Goal: Obtain resource: Obtain resource

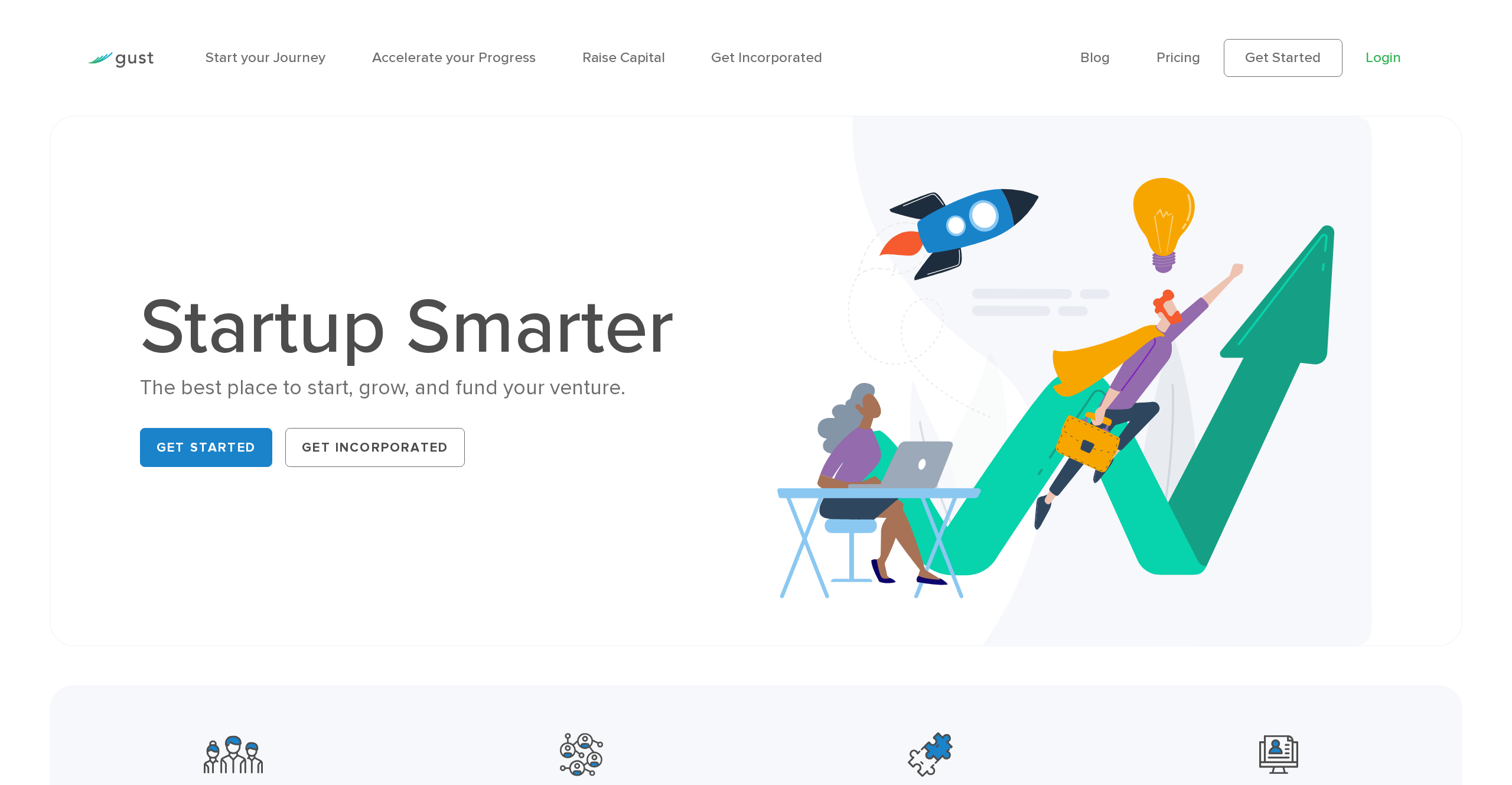
click at [1398, 59] on link "Login" at bounding box center [1383, 58] width 36 height 17
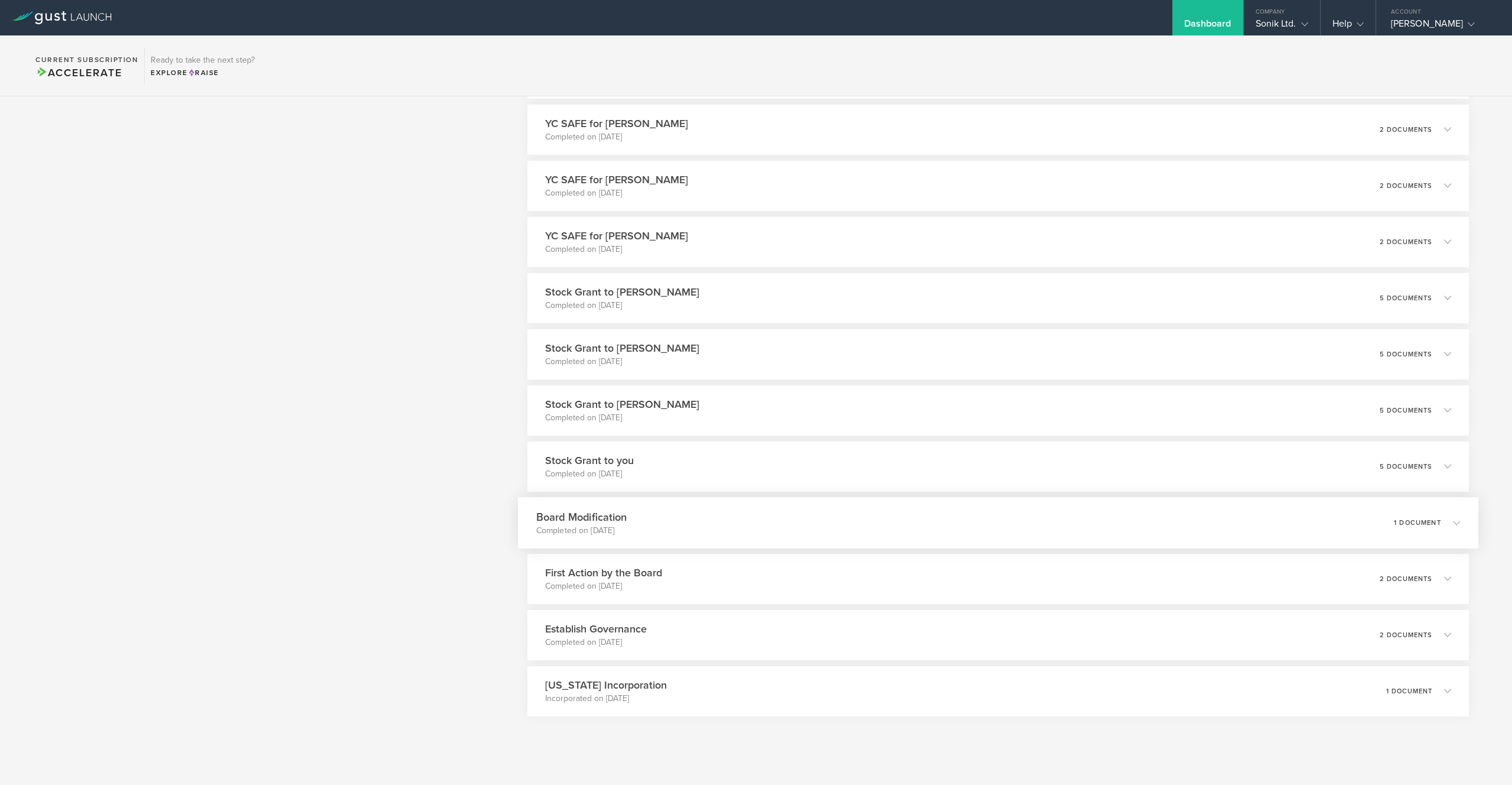
scroll to position [1181, 0]
click at [1453, 637] on icon at bounding box center [1457, 635] width 7 height 7
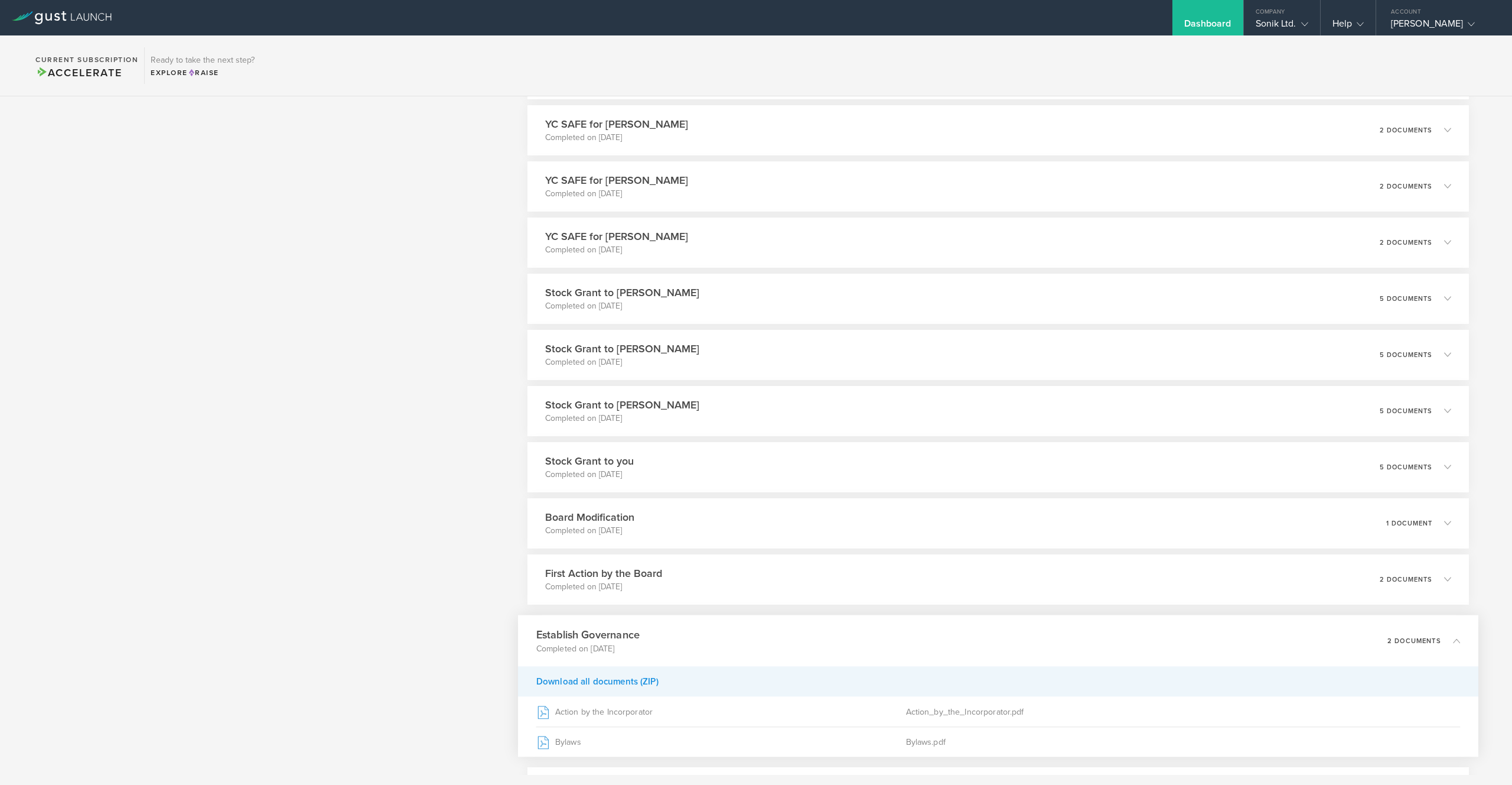
scroll to position [1276, 0]
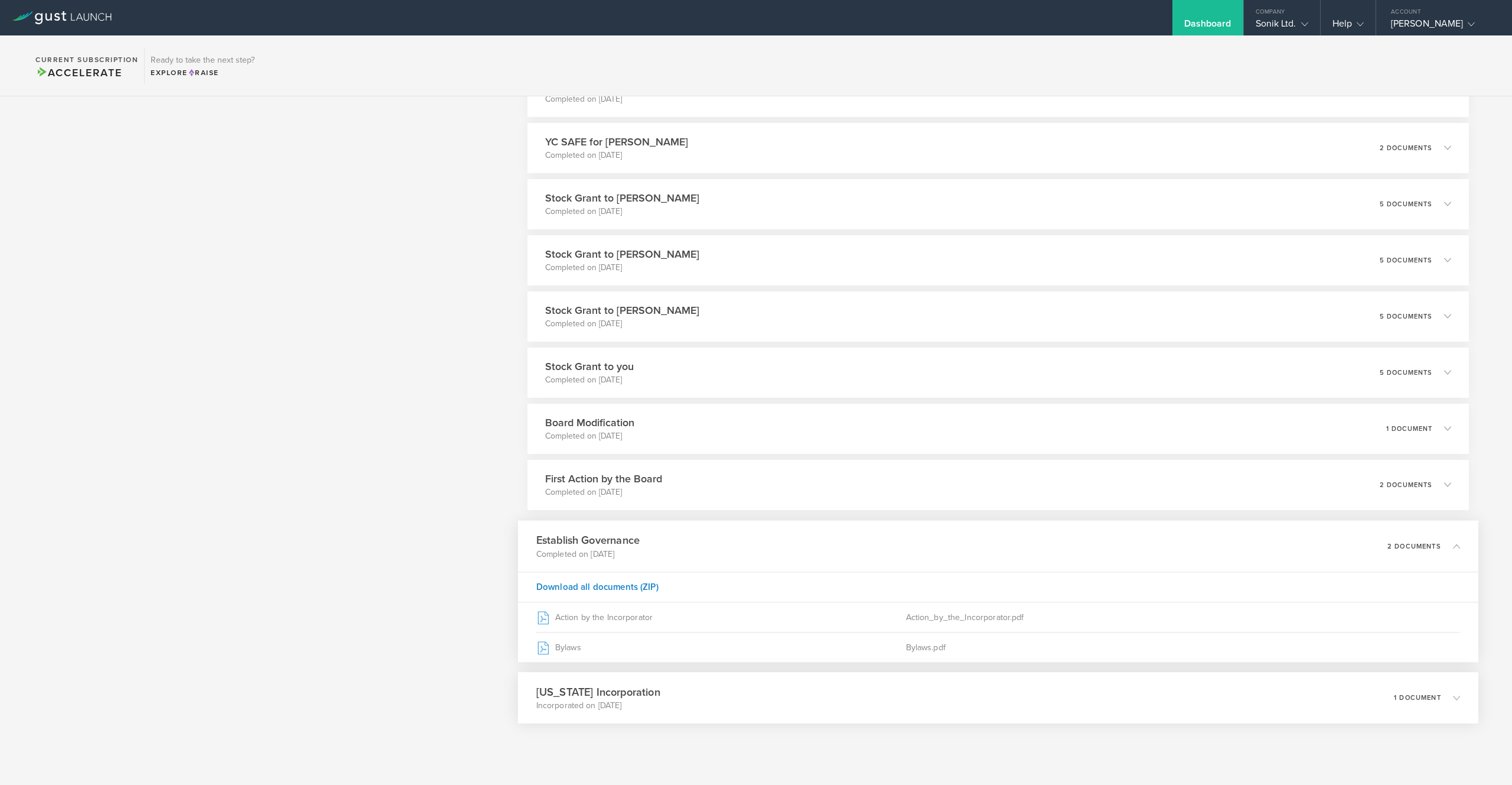
click at [1456, 696] on icon at bounding box center [1457, 697] width 7 height 7
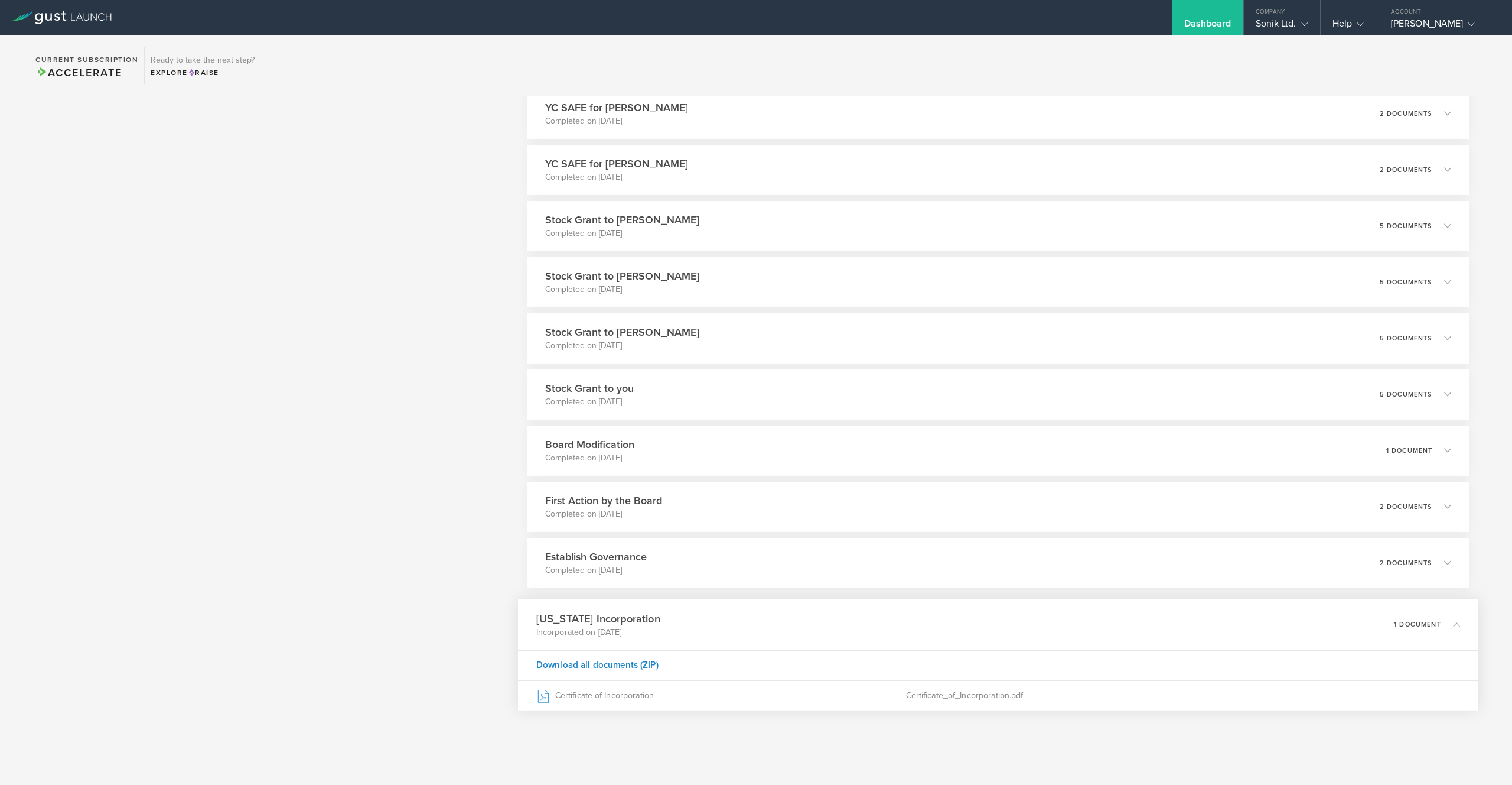
scroll to position [1262, 0]
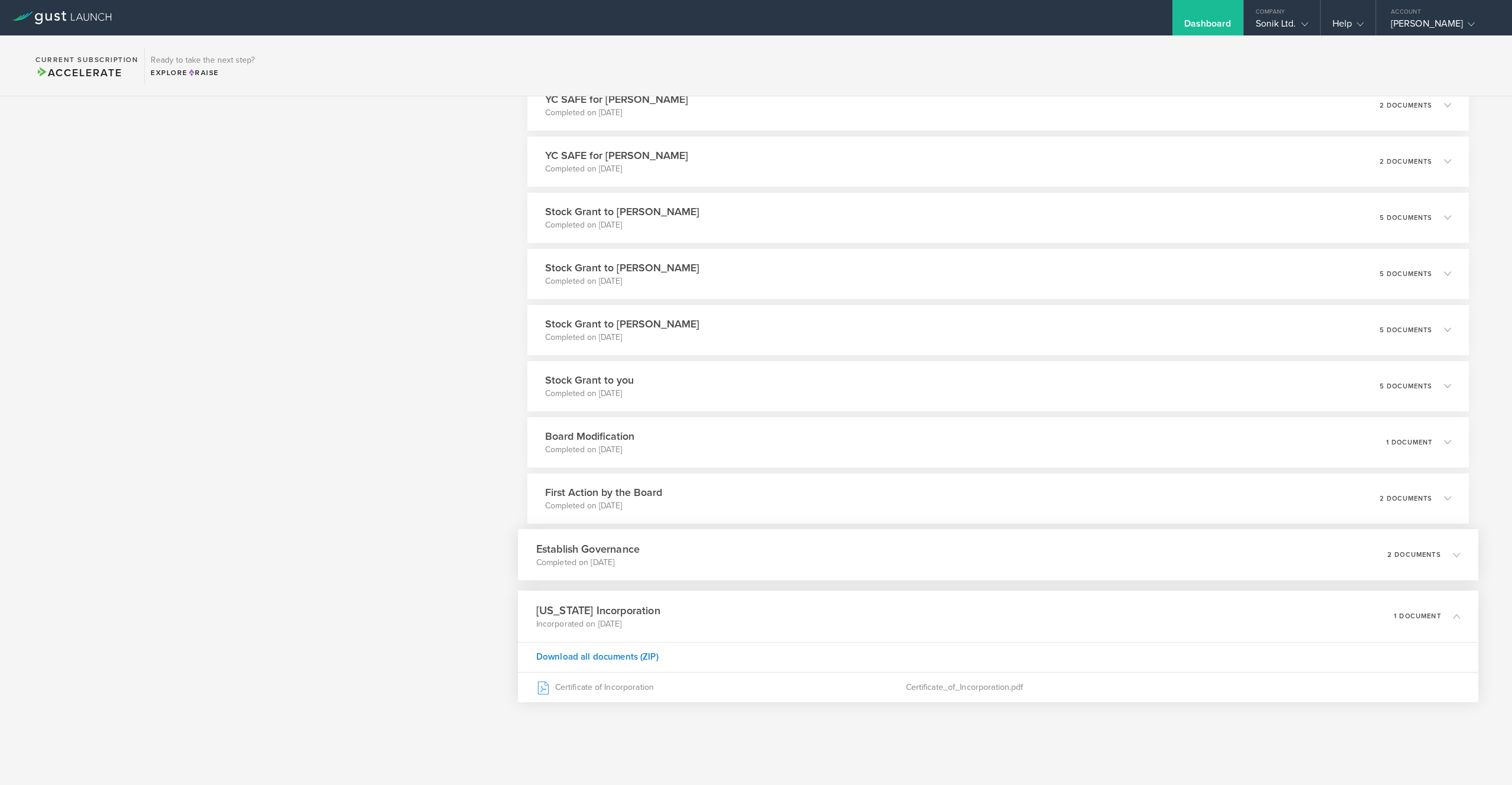
click at [1459, 549] on icon at bounding box center [1451, 553] width 20 height 11
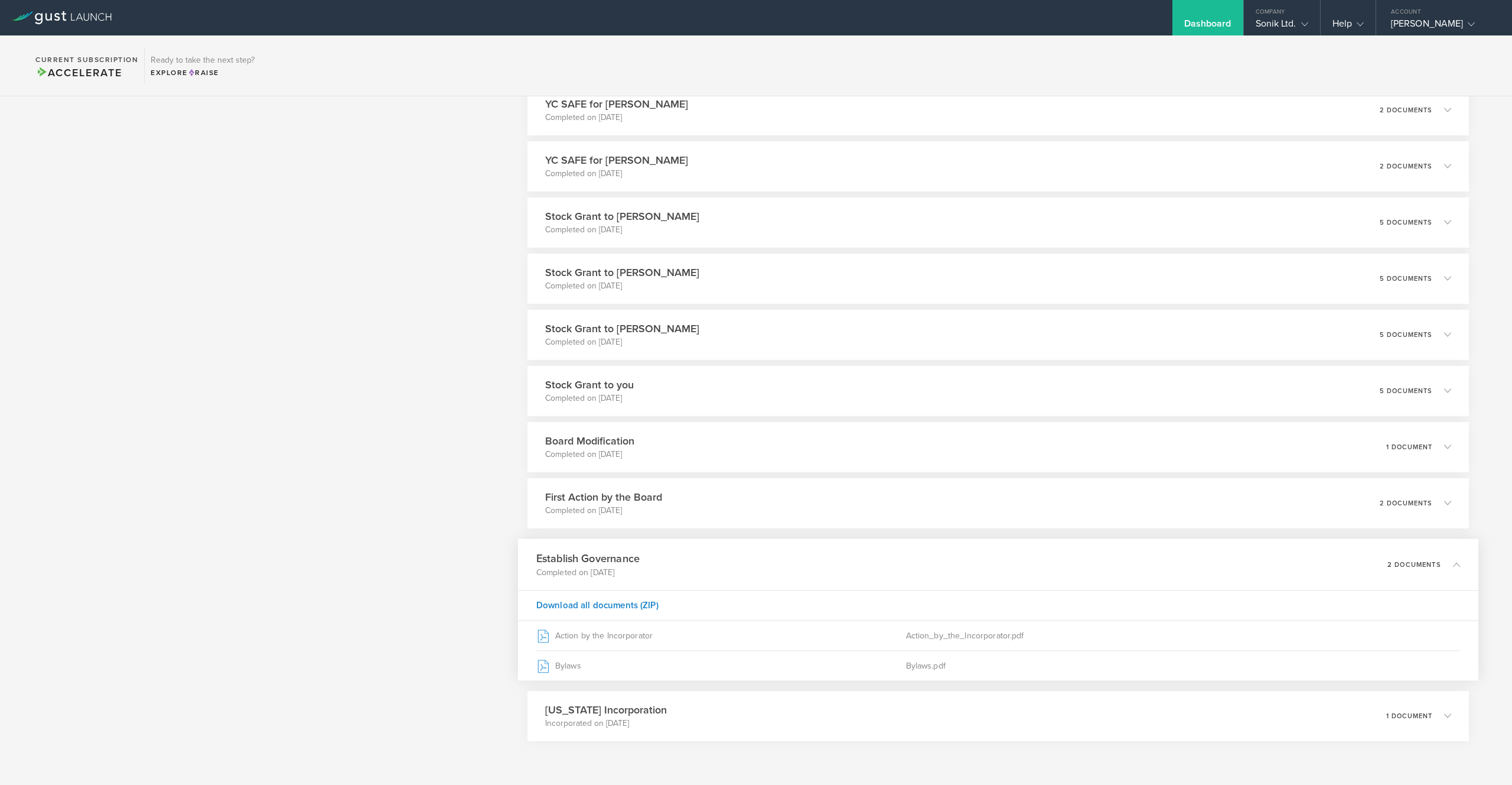
scroll to position [1276, 0]
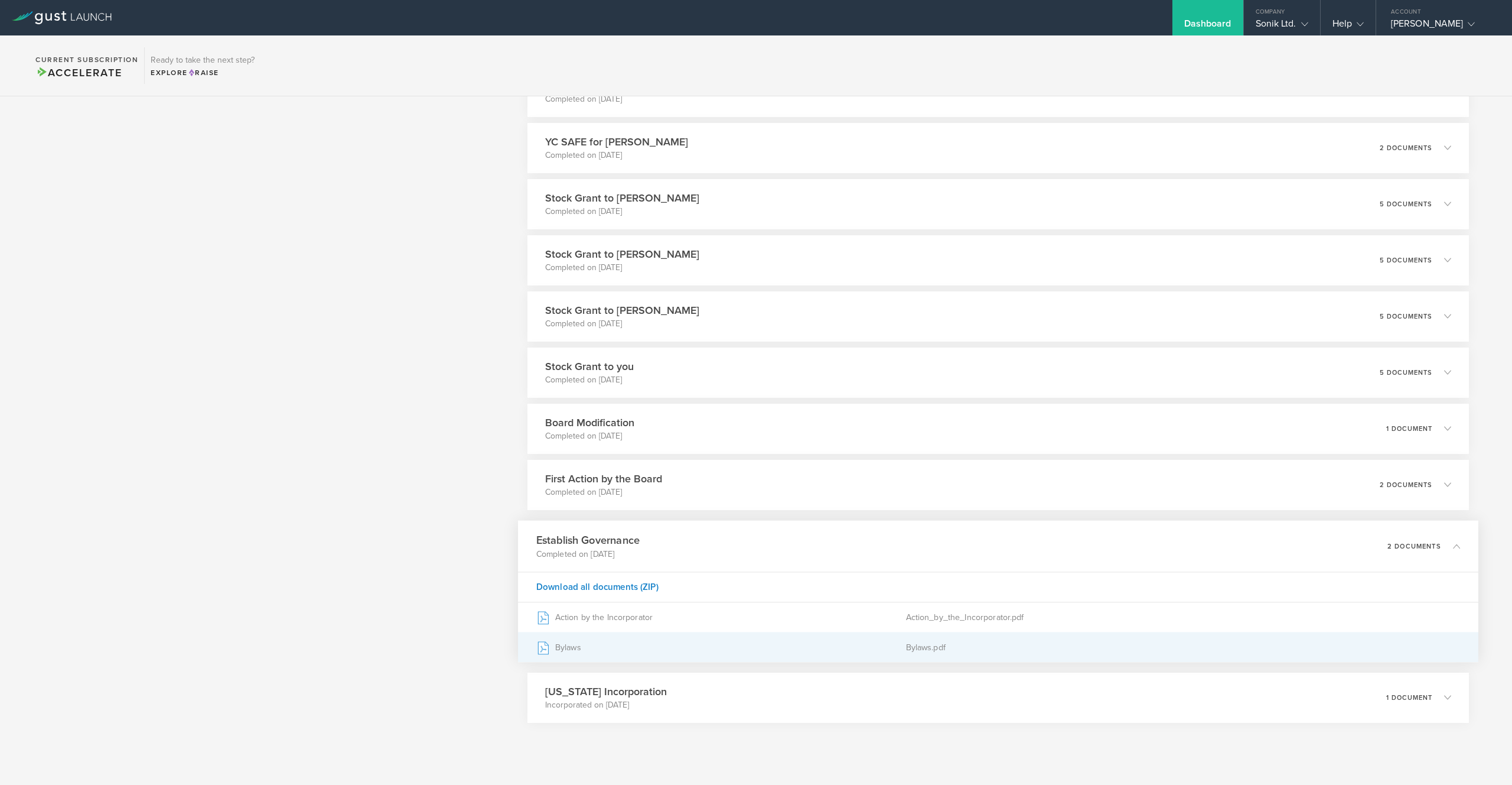
click at [569, 646] on div "Bylaws" at bounding box center [721, 647] width 370 height 29
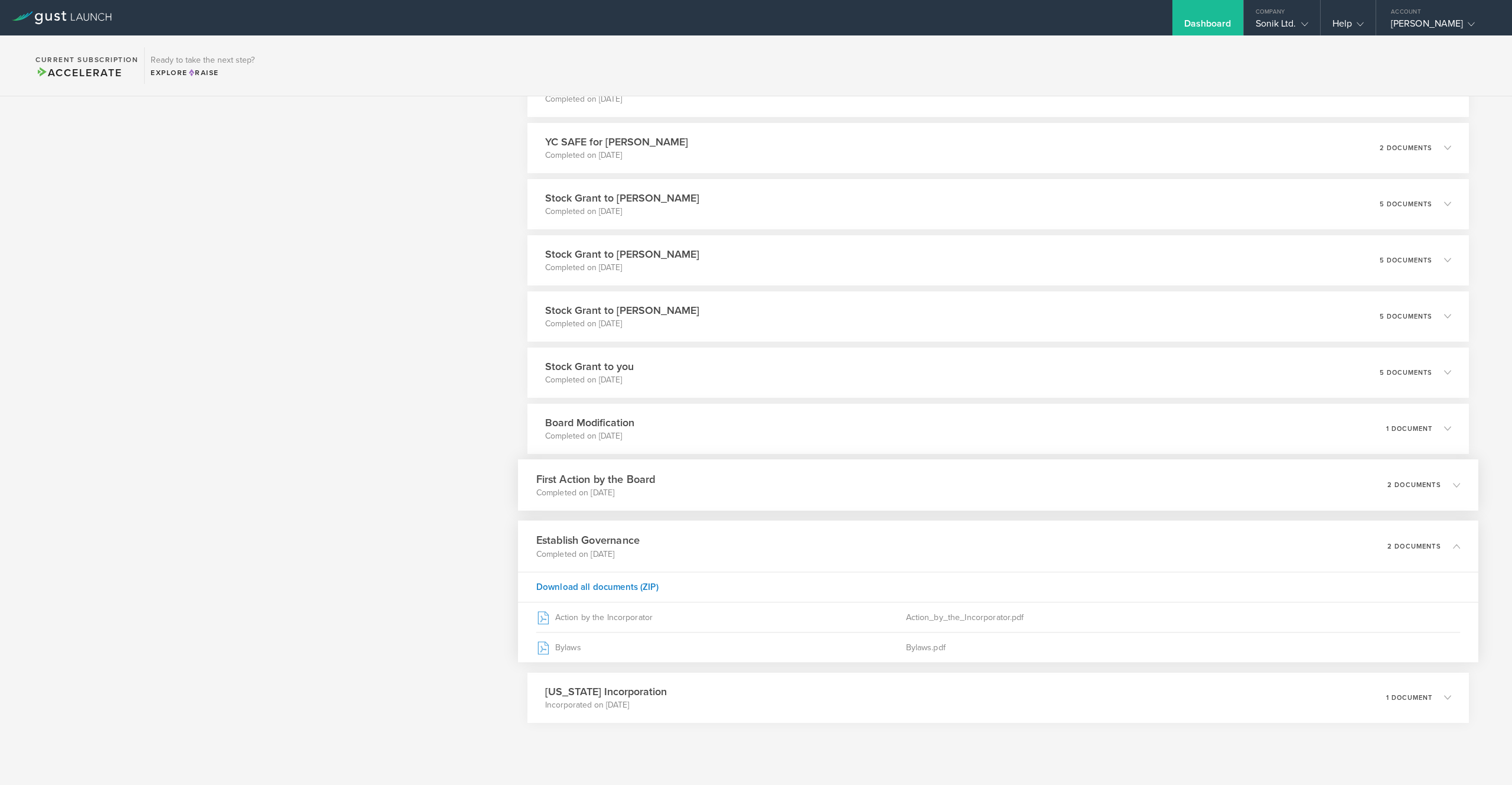
click at [1448, 488] on icon at bounding box center [1451, 484] width 20 height 11
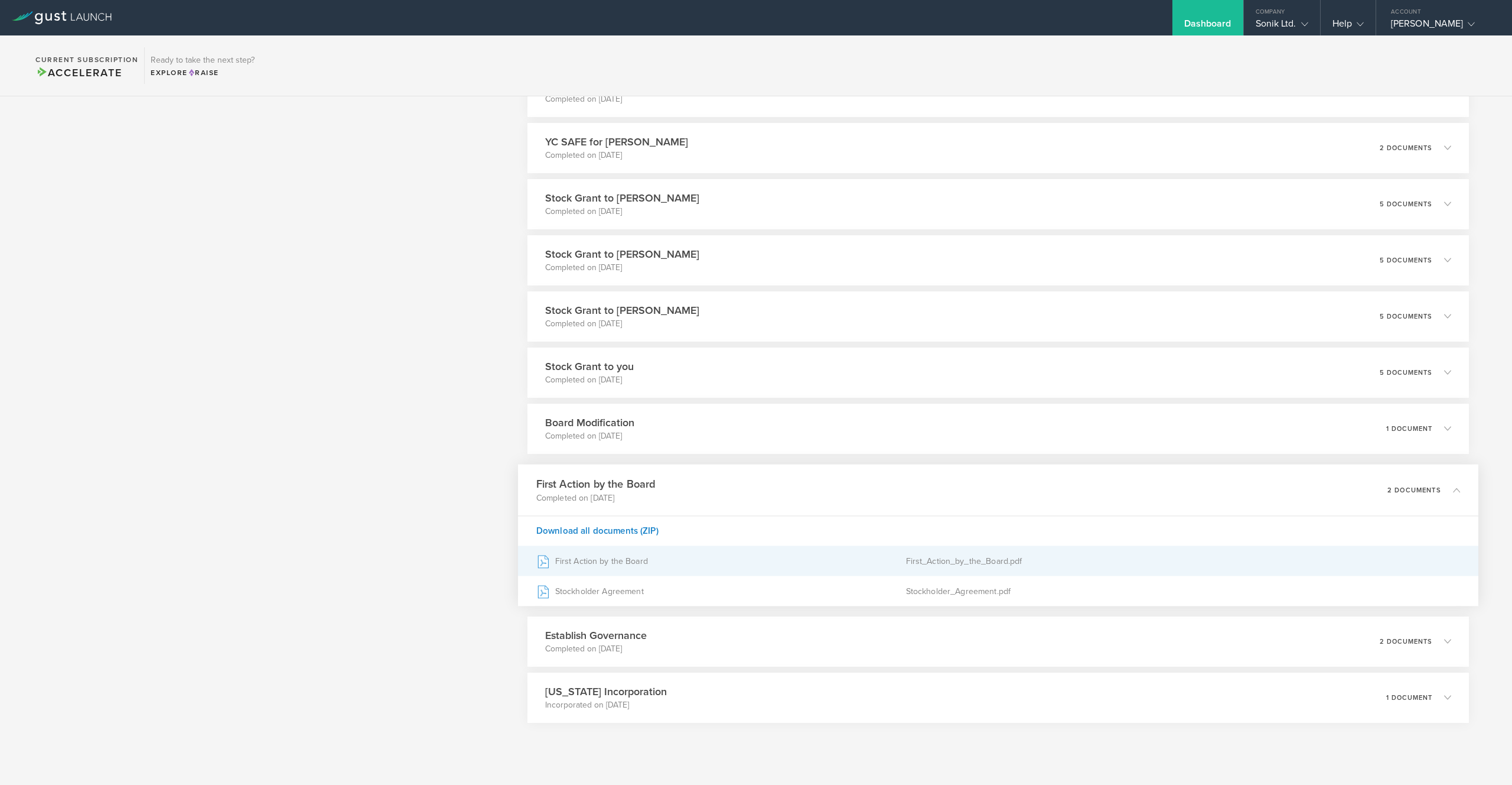
click at [724, 556] on div "First Action by the Board" at bounding box center [721, 561] width 370 height 29
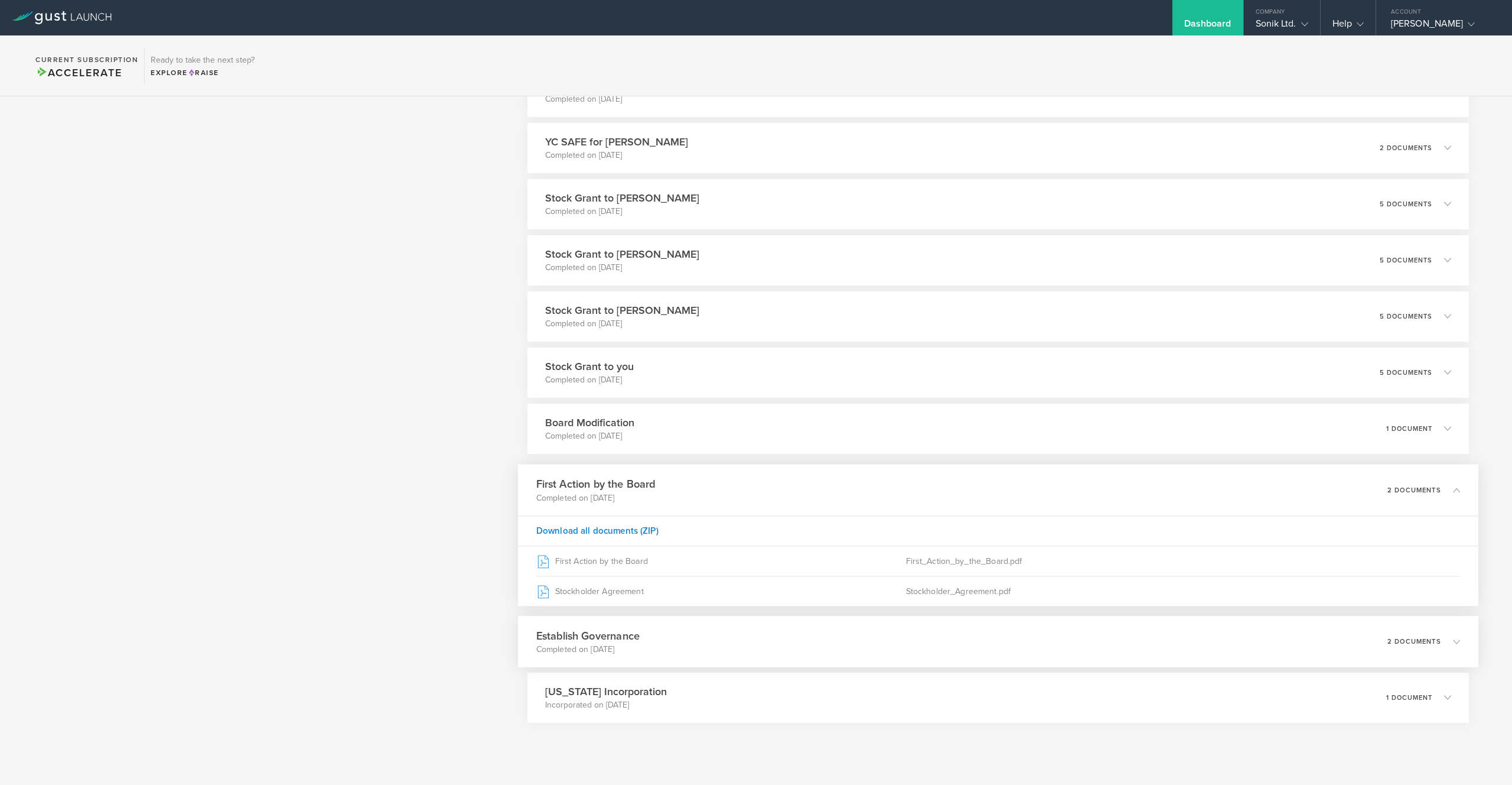
click at [691, 650] on div "Establish Governance Completed on Dec 4, 2024 2 documents" at bounding box center [999, 641] width 961 height 51
click at [691, 683] on div "Delaware Incorporation Incorporated on Dec 2, 2024 1 document" at bounding box center [999, 697] width 961 height 51
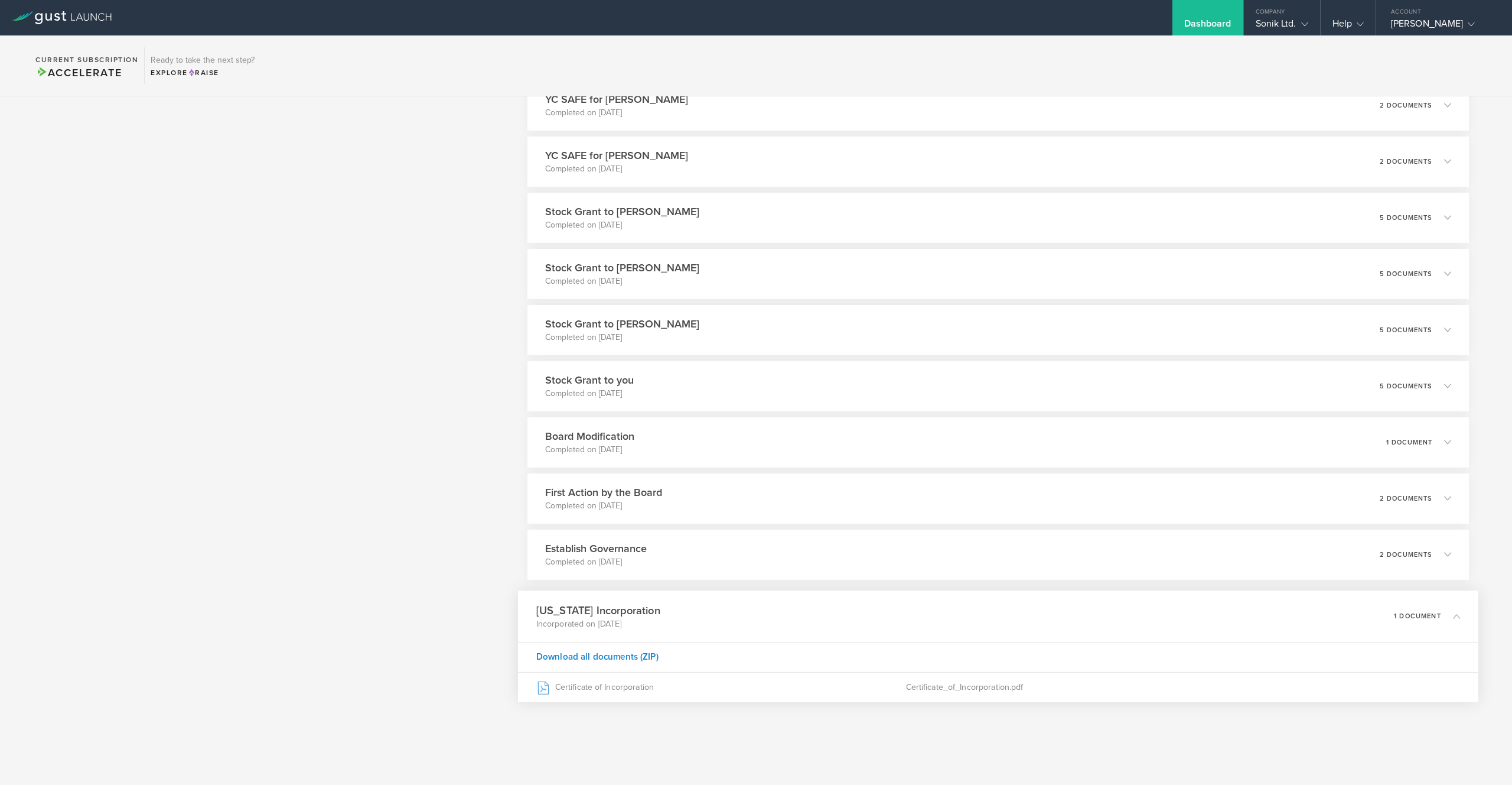
scroll to position [1262, 0]
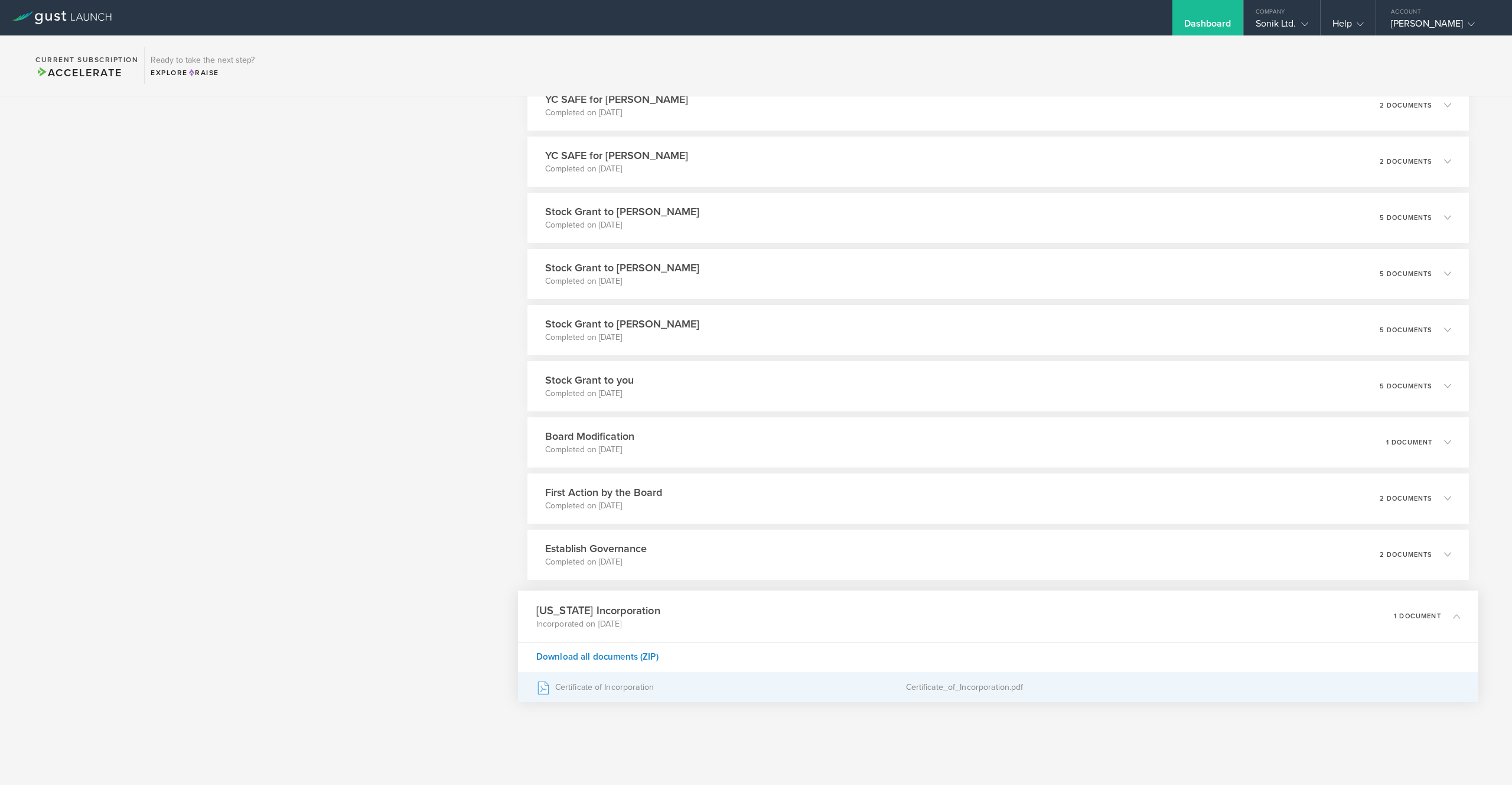
click at [617, 688] on div "Certificate of Incorporation" at bounding box center [721, 687] width 370 height 29
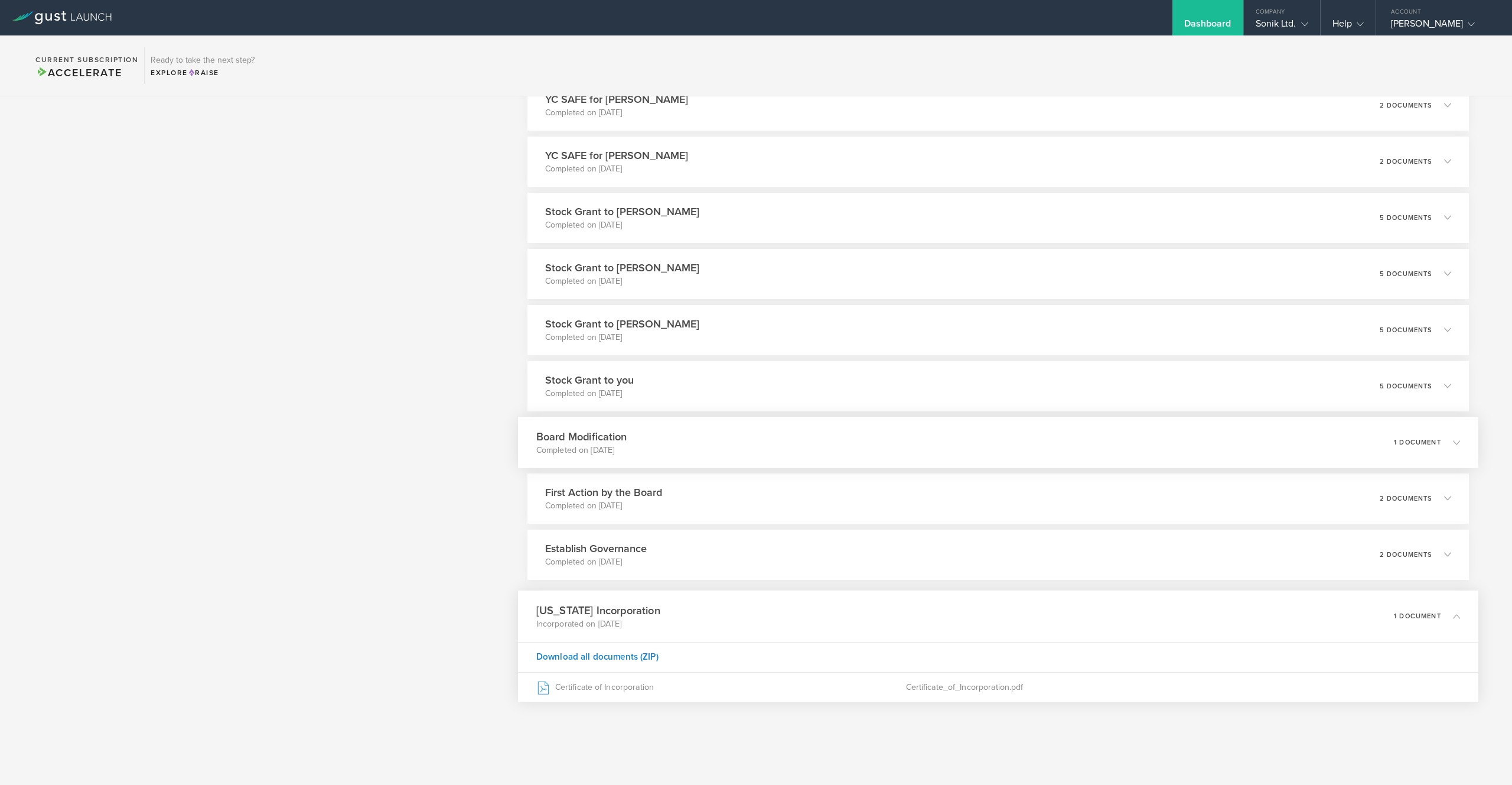
click at [698, 439] on div "Board Modification Completed on Dec 5, 2024 1 document" at bounding box center [999, 442] width 961 height 51
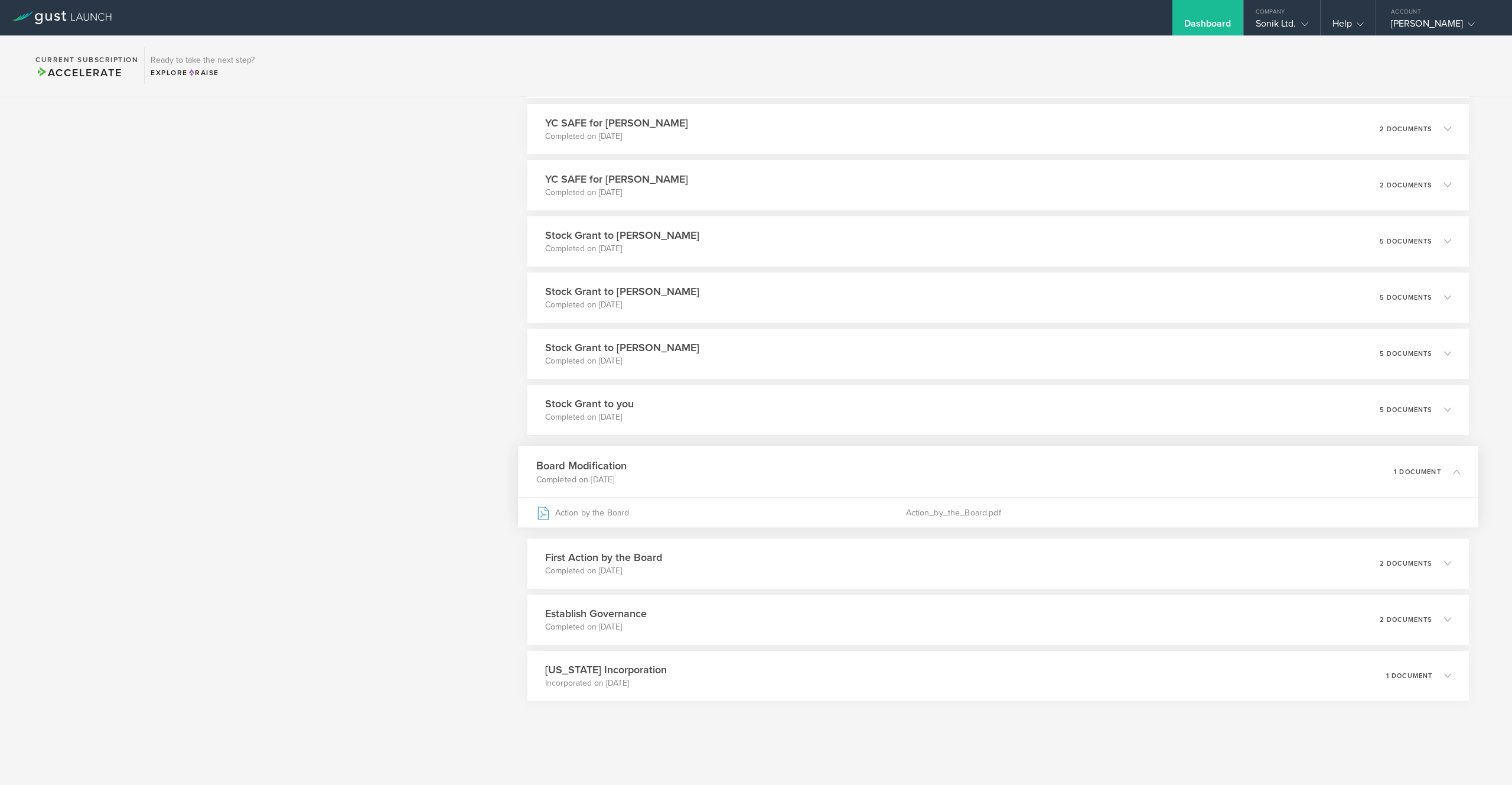
scroll to position [1238, 0]
click at [743, 467] on div "Board Modification Completed on Dec 5, 2024 1 document" at bounding box center [999, 471] width 961 height 51
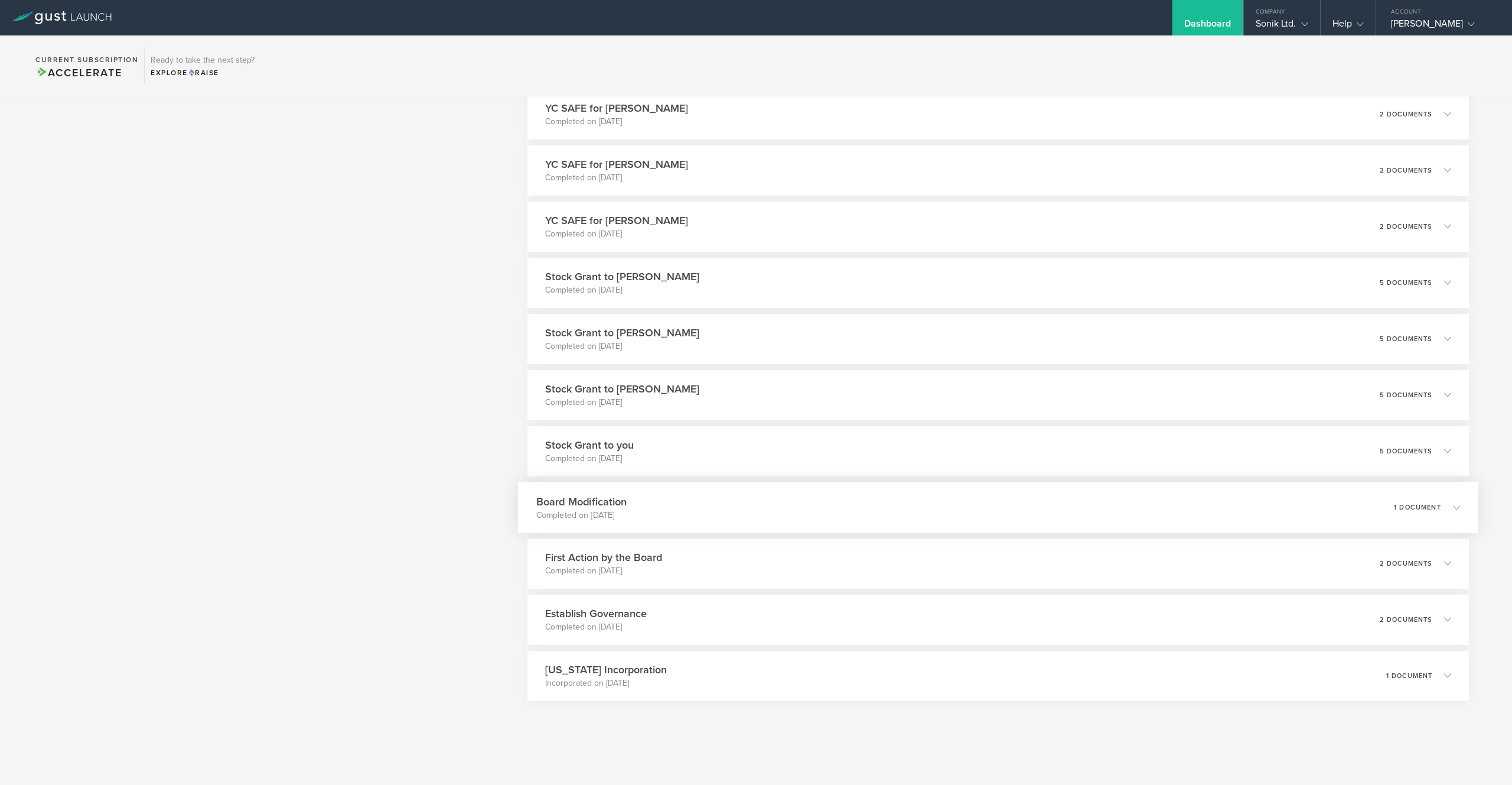
scroll to position [1197, 0]
click at [732, 561] on div "First Action by the Board Completed on Dec 4, 2024 2 documents" at bounding box center [999, 563] width 961 height 51
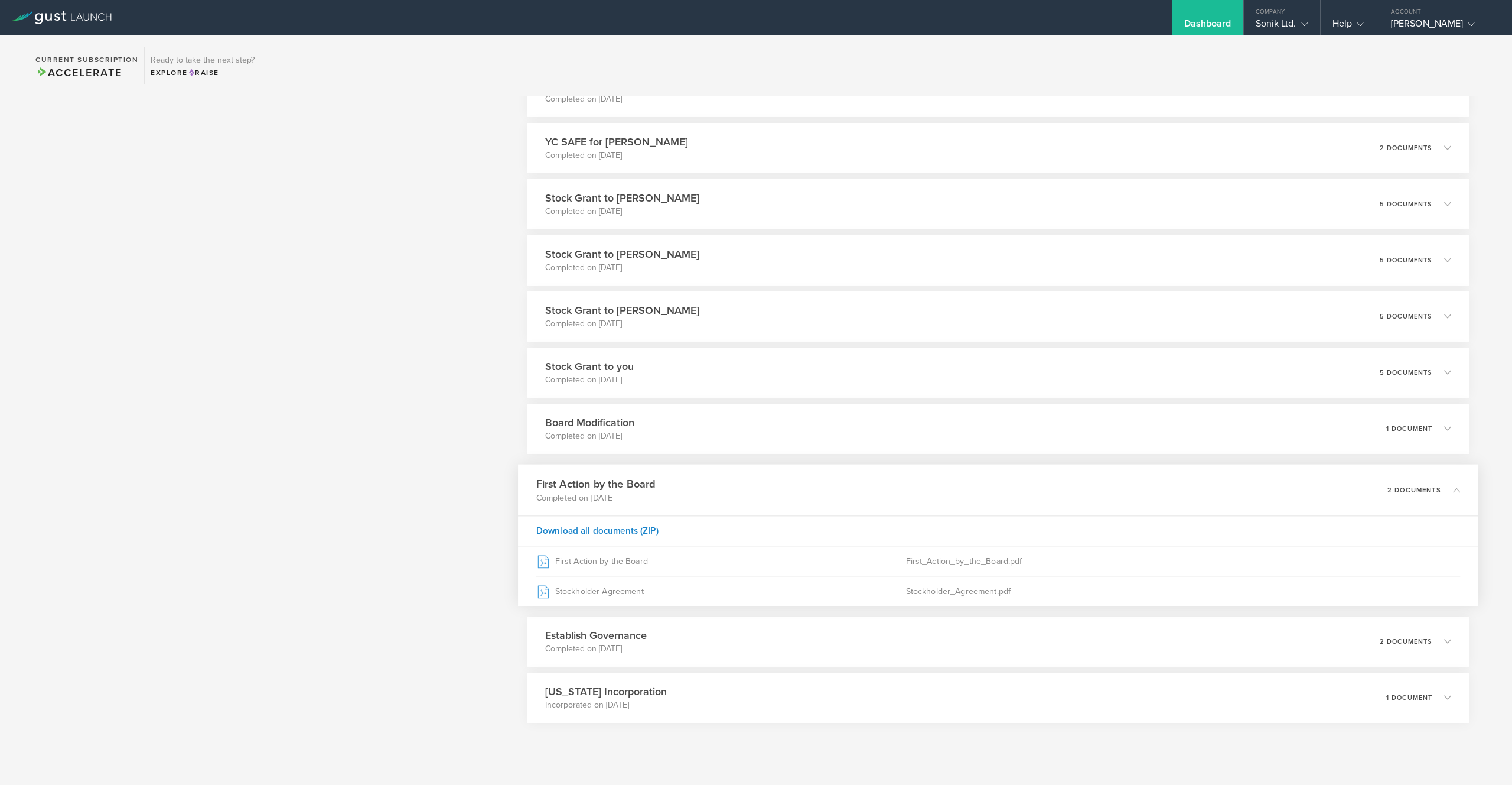
scroll to position [1298, 0]
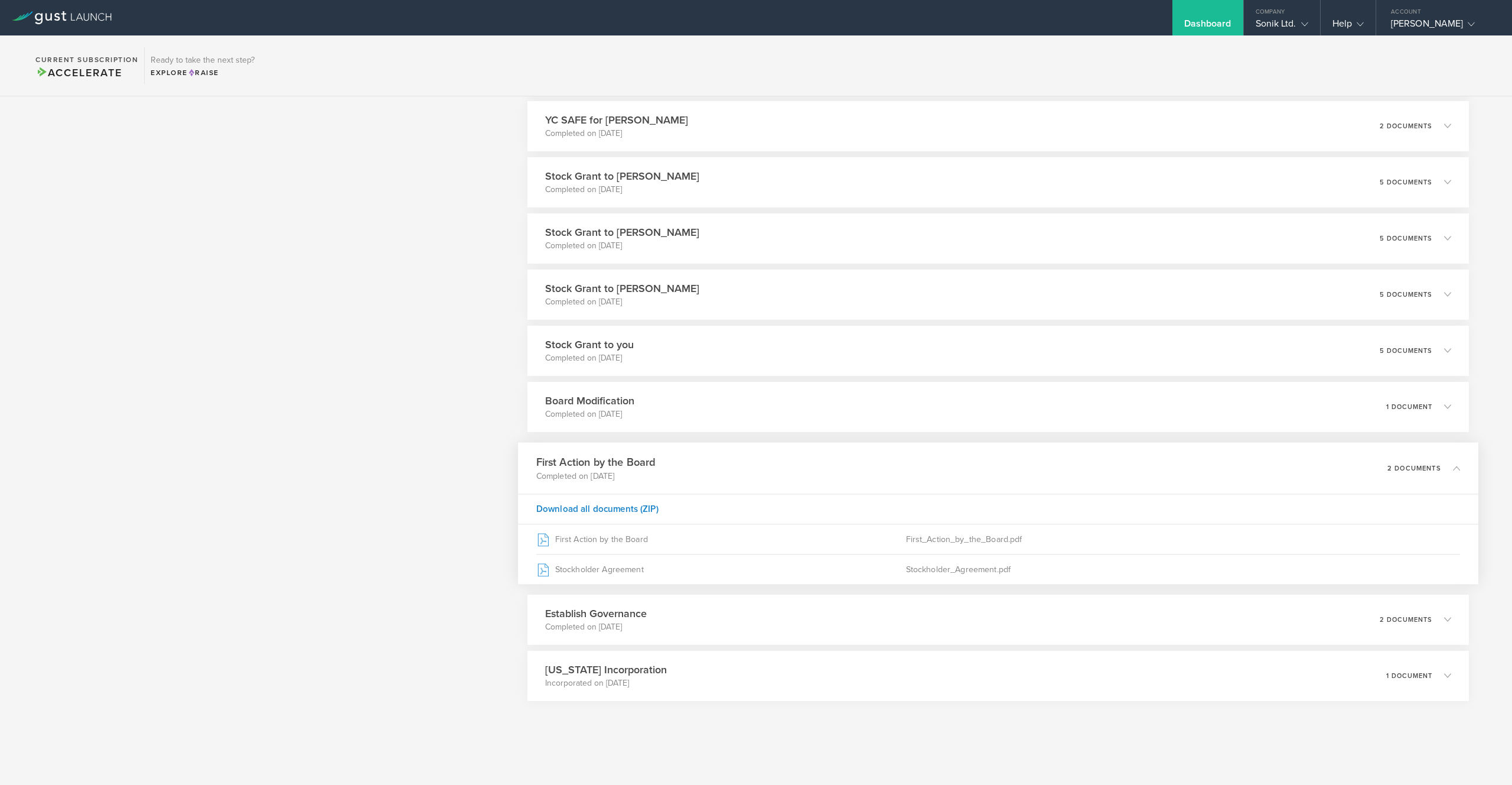
click at [736, 462] on div "First Action by the Board Completed on Dec 4, 2024 2 documents" at bounding box center [999, 467] width 961 height 51
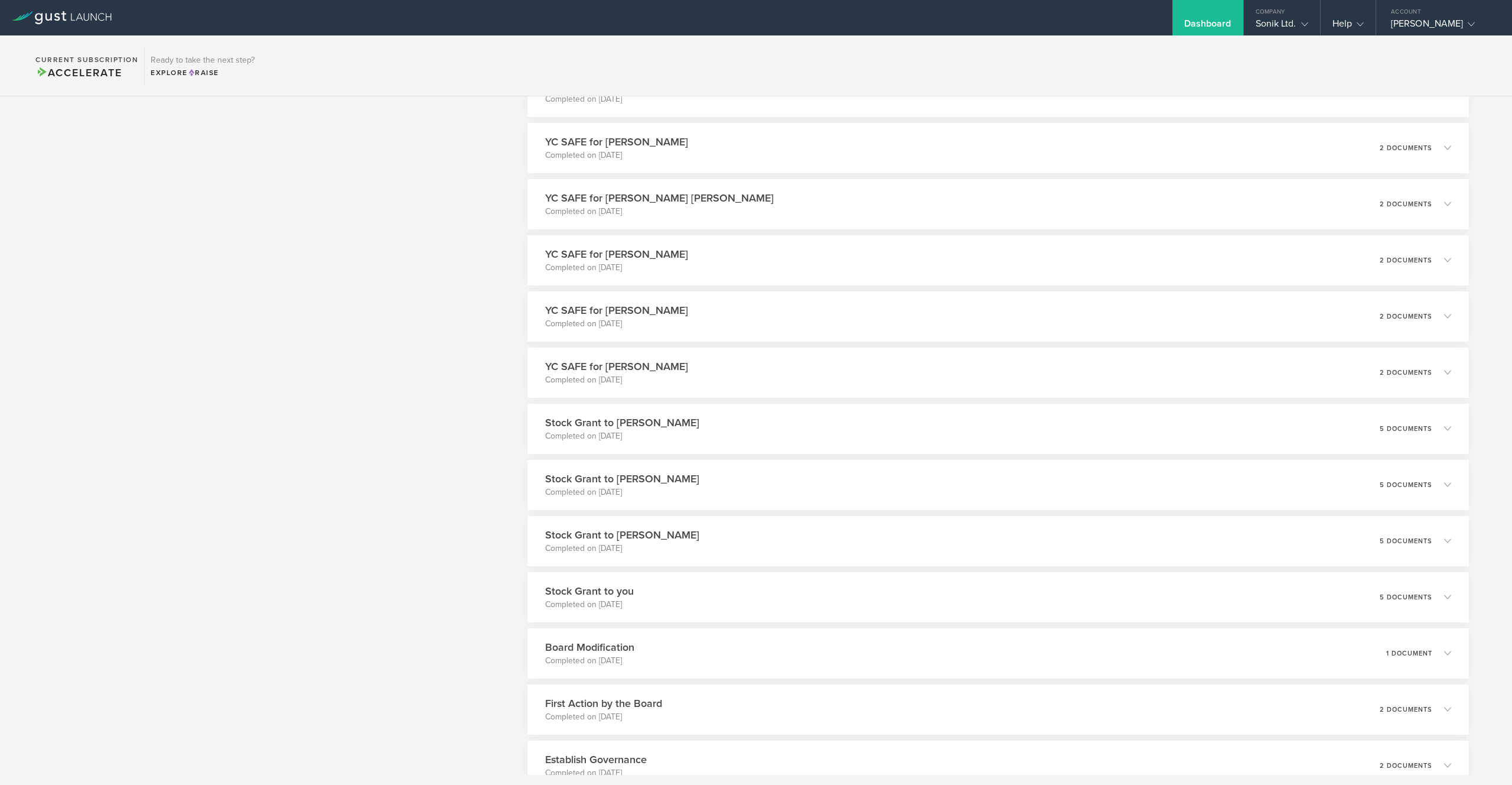
scroll to position [1031, 0]
